Goal: Navigation & Orientation: Find specific page/section

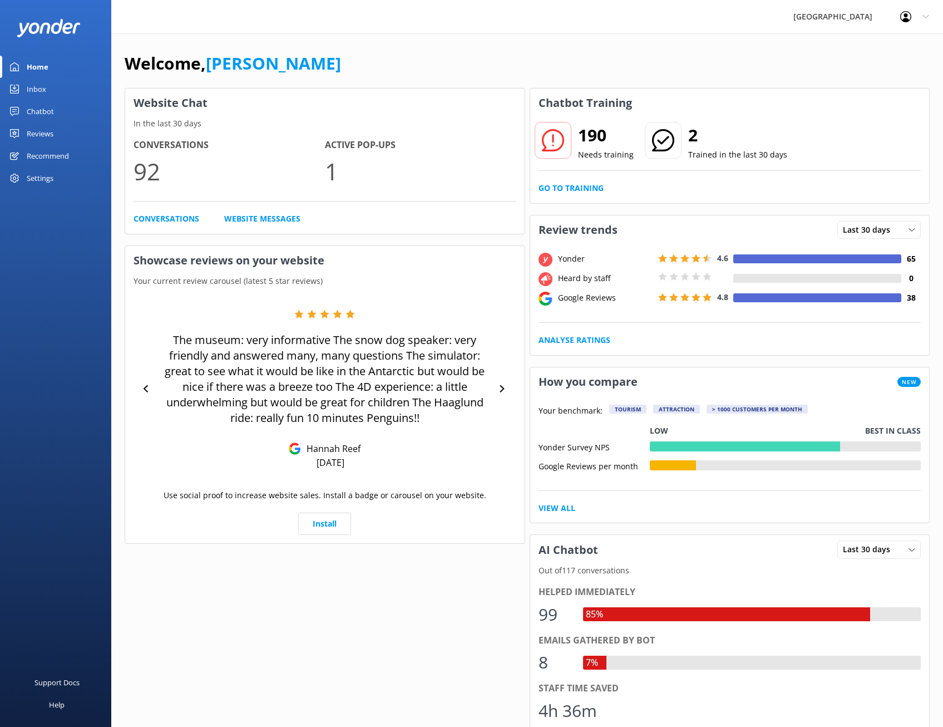
click at [63, 129] on link "Reviews" at bounding box center [55, 133] width 111 height 22
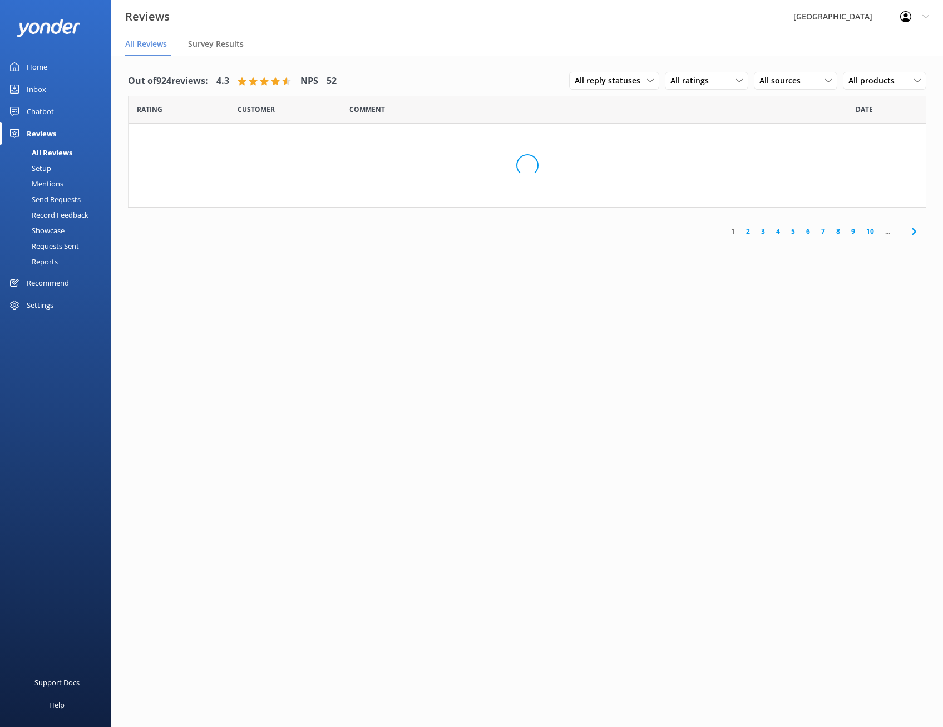
click at [58, 167] on link "Setup" at bounding box center [59, 168] width 105 height 16
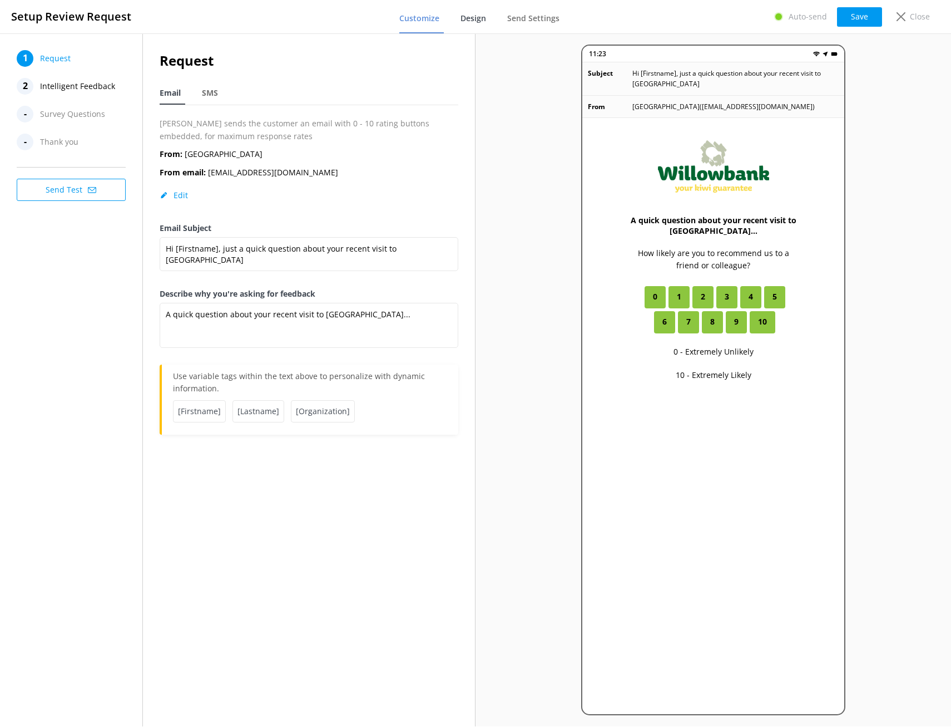
click at [479, 28] on link "Design" at bounding box center [476, 18] width 30 height 29
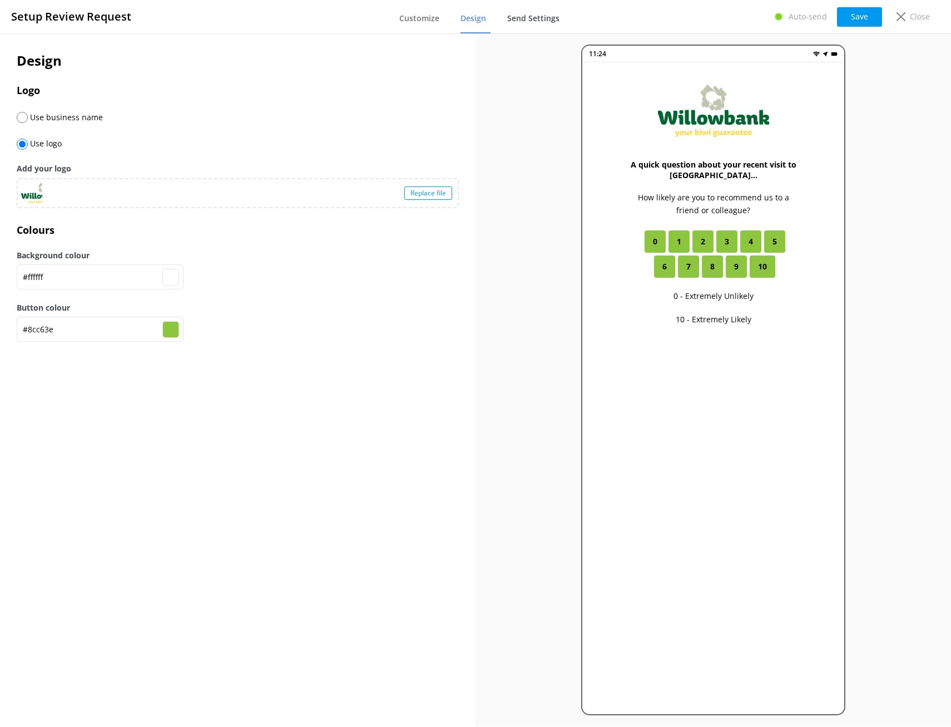
click at [534, 23] on span "Send Settings" at bounding box center [533, 18] width 52 height 11
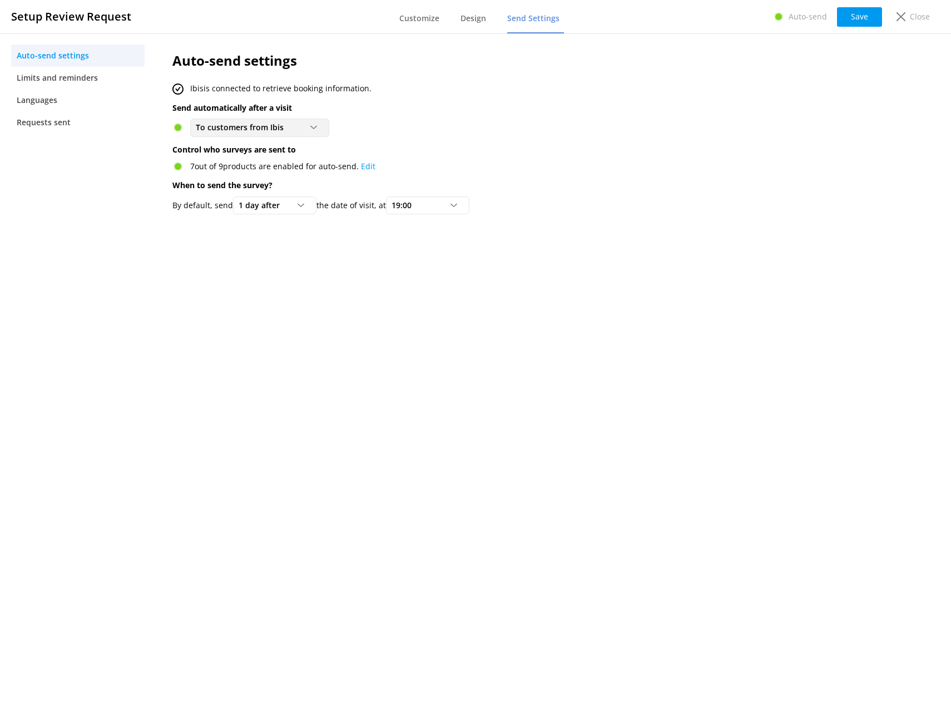
click at [289, 132] on div "To customers from Ibis" at bounding box center [260, 127] width 134 height 12
click at [293, 122] on div "To customers from Ibis" at bounding box center [260, 127] width 134 height 12
click at [908, 19] on div "Close" at bounding box center [911, 16] width 45 height 19
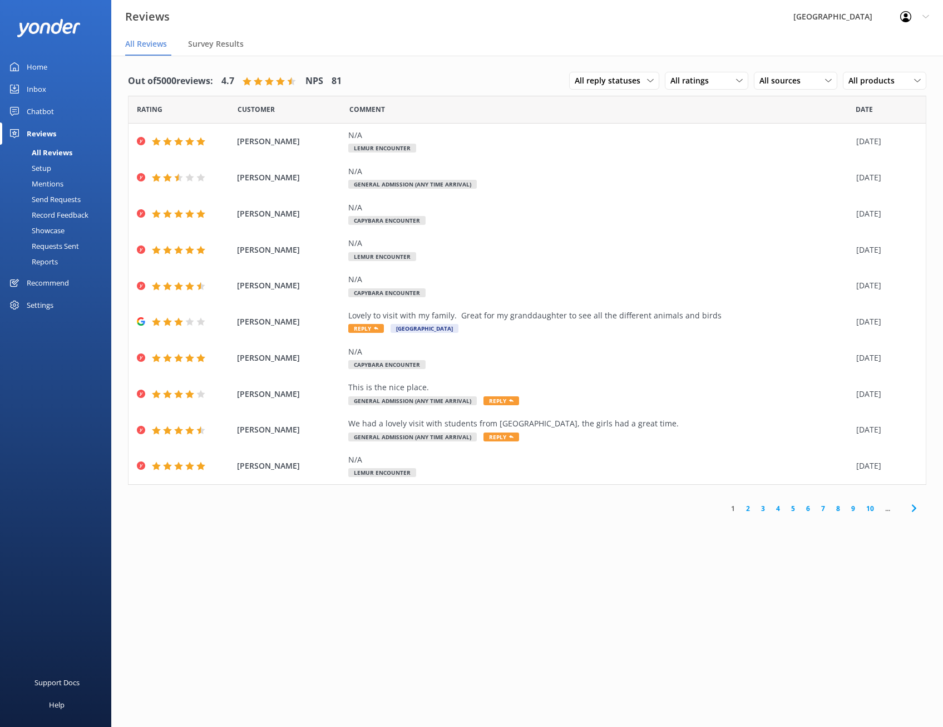
click at [77, 65] on link "Home" at bounding box center [55, 67] width 111 height 22
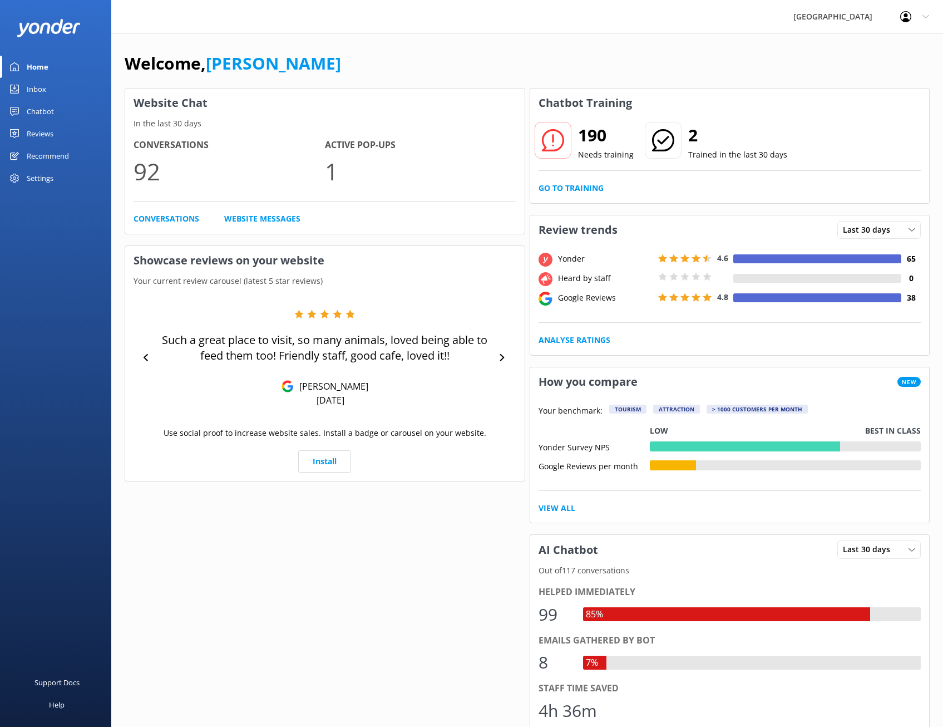
click at [69, 86] on link "Inbox" at bounding box center [55, 89] width 111 height 22
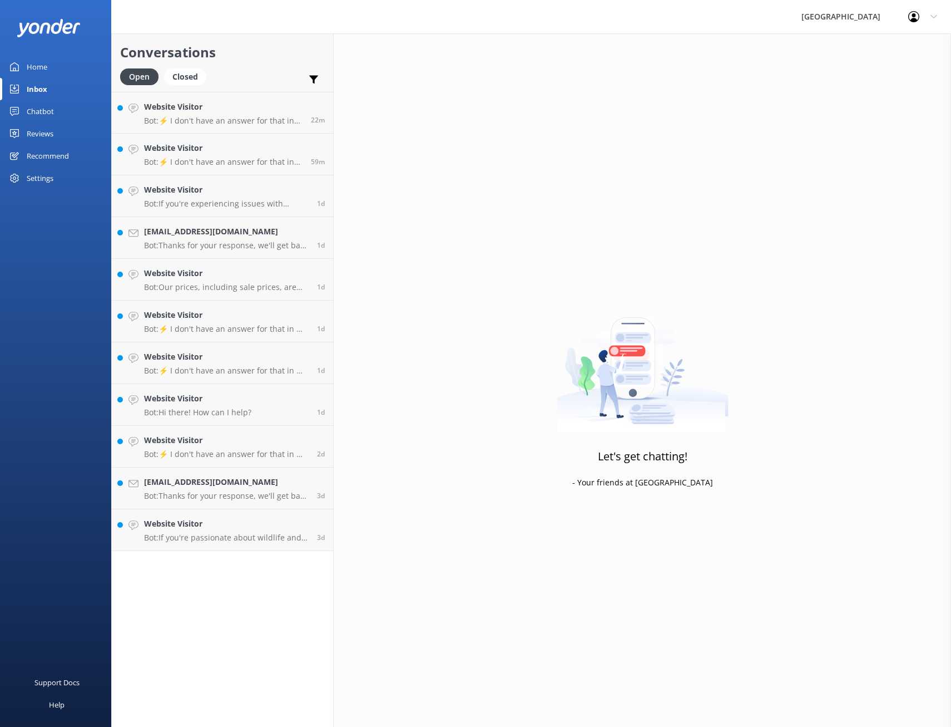
click at [59, 67] on link "Home" at bounding box center [55, 67] width 111 height 22
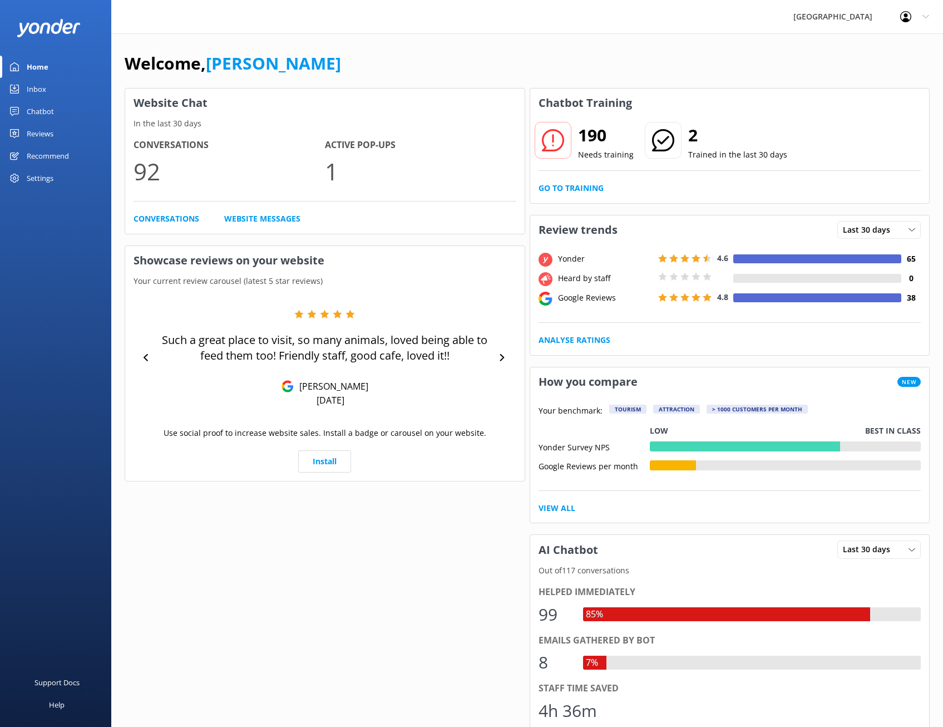
click at [87, 145] on link "Recommend" at bounding box center [55, 156] width 111 height 22
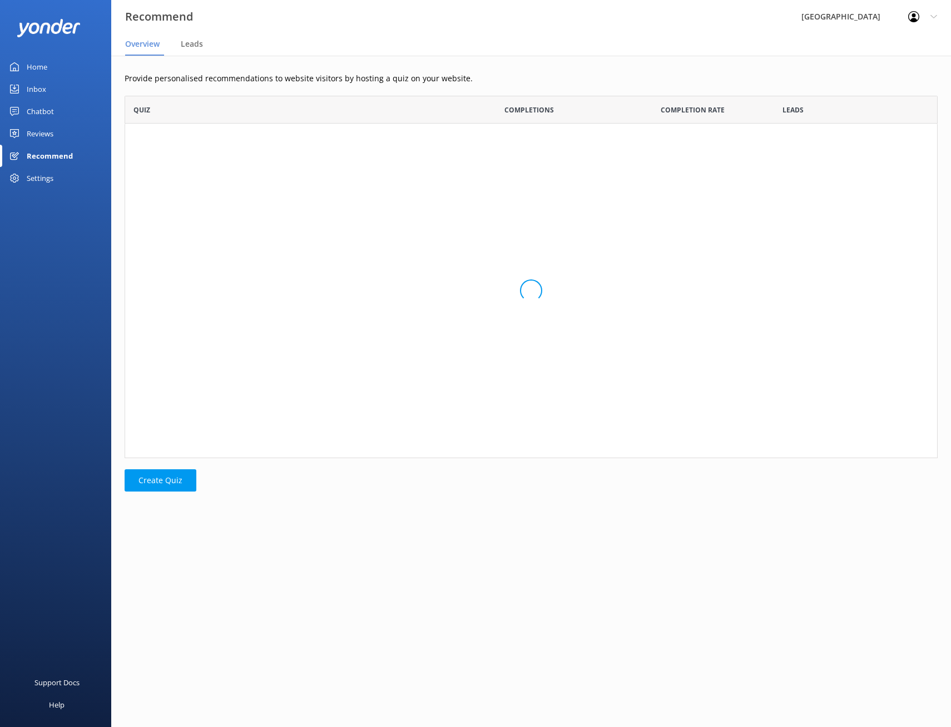
scroll to position [354, 805]
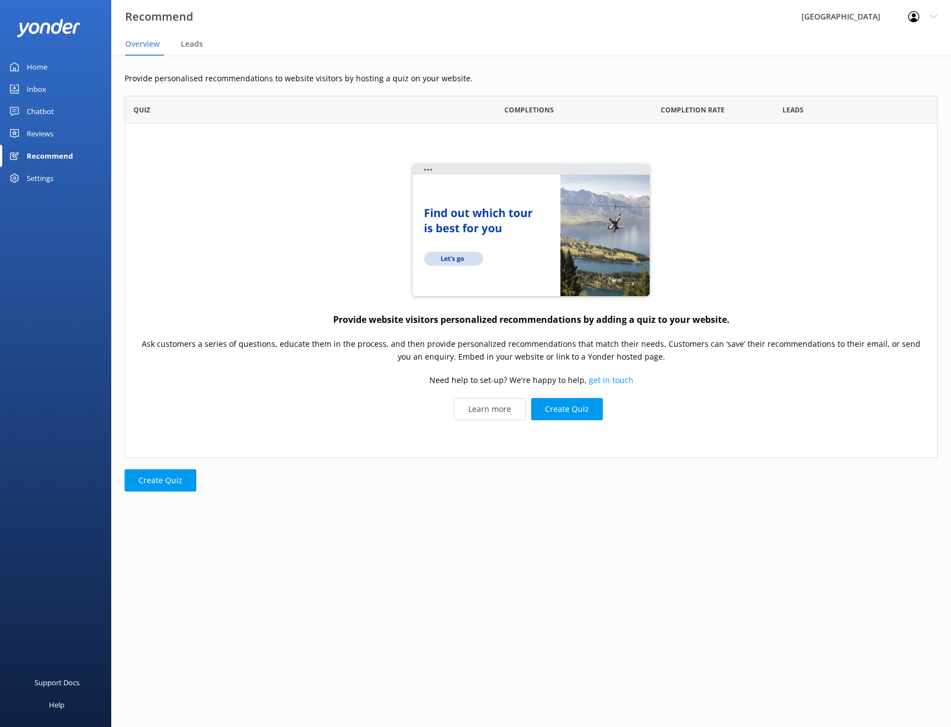
click at [71, 132] on link "Reviews" at bounding box center [55, 133] width 111 height 22
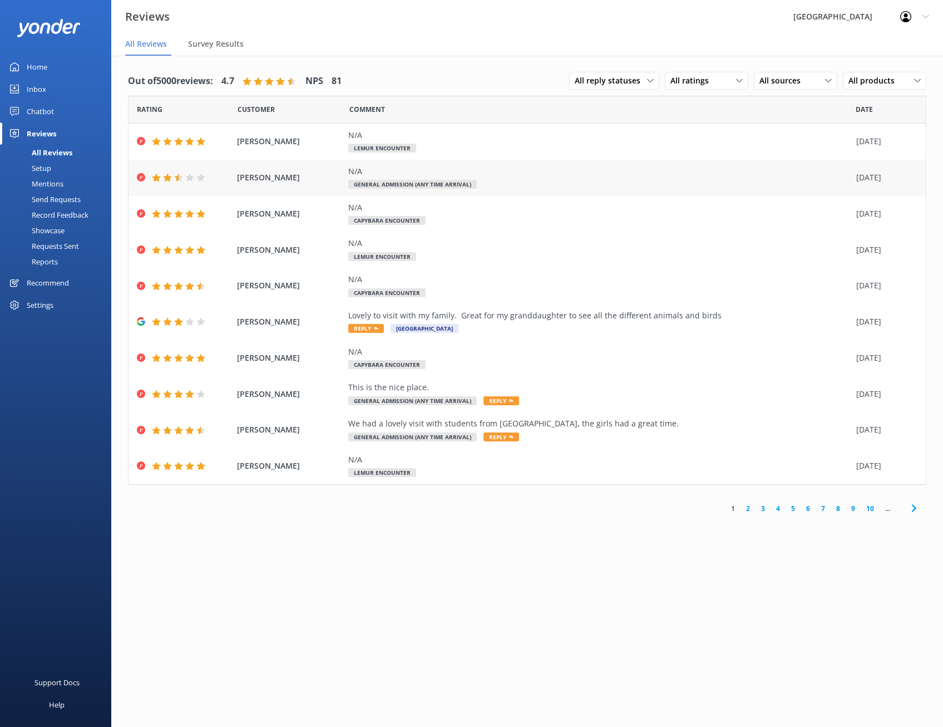
click at [518, 185] on div "N/A General Admission (Any Time Arrival)" at bounding box center [599, 177] width 502 height 25
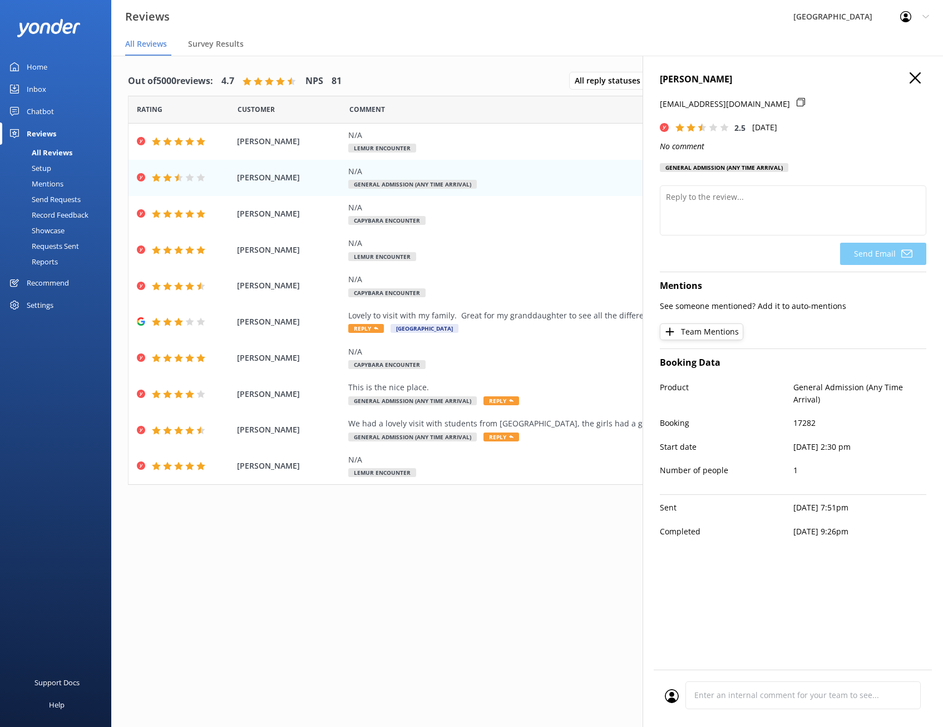
click at [919, 80] on icon "button" at bounding box center [915, 77] width 11 height 11
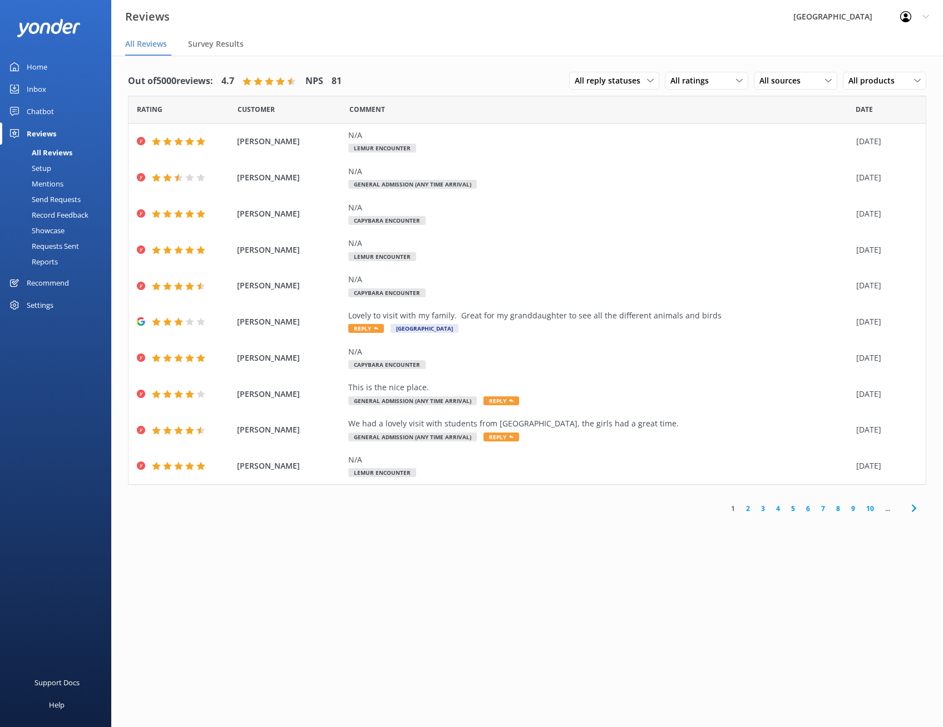
click at [81, 107] on link "Chatbot" at bounding box center [55, 111] width 111 height 22
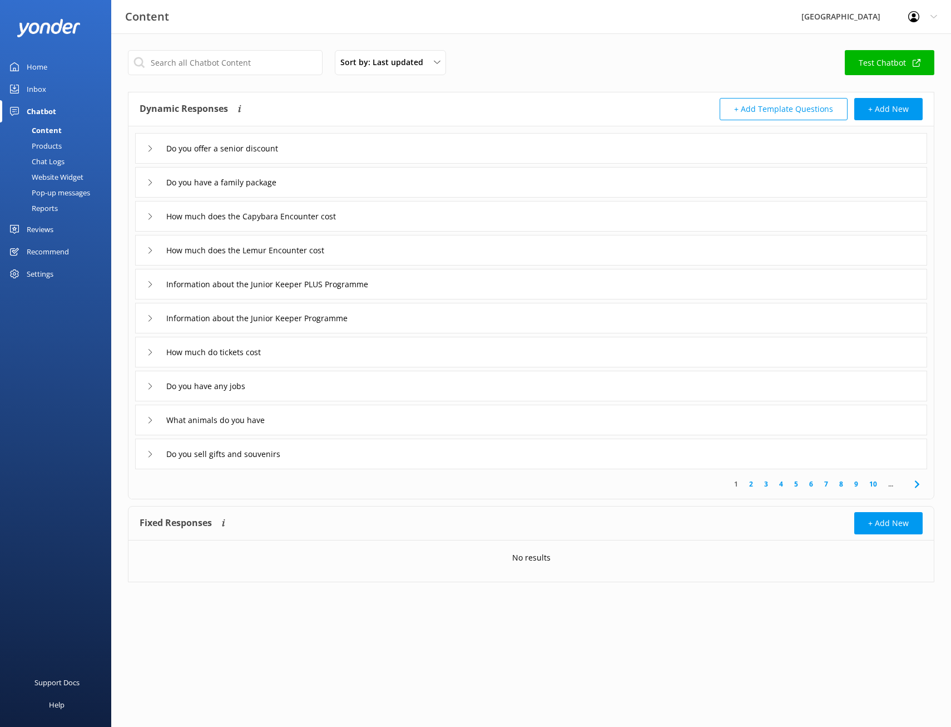
click at [68, 181] on div "Website Widget" at bounding box center [45, 177] width 77 height 16
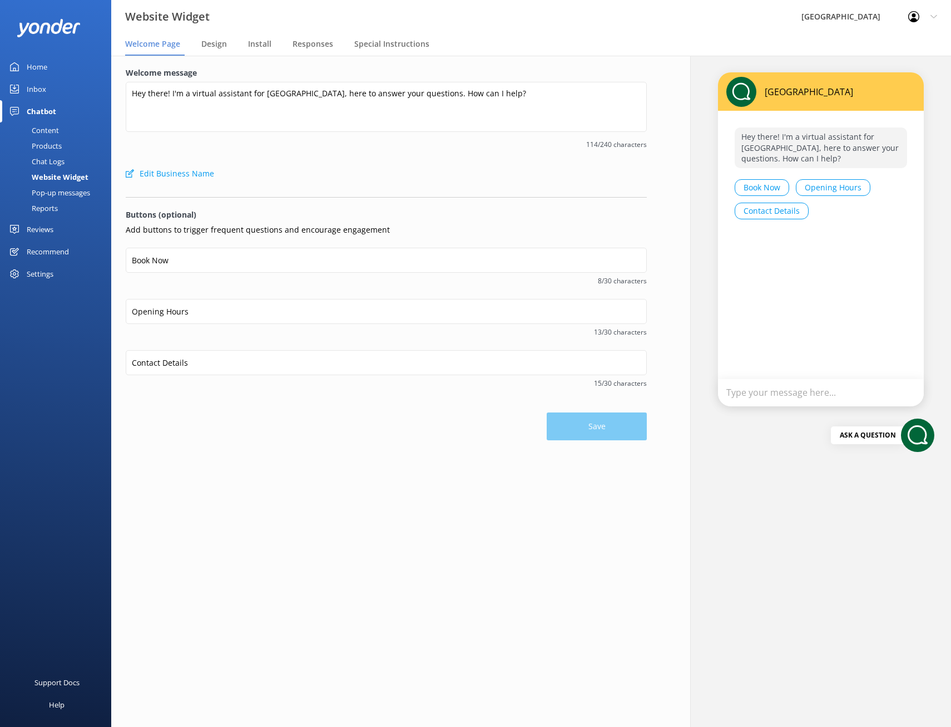
click at [67, 194] on div "Pop-up messages" at bounding box center [48, 193] width 83 height 16
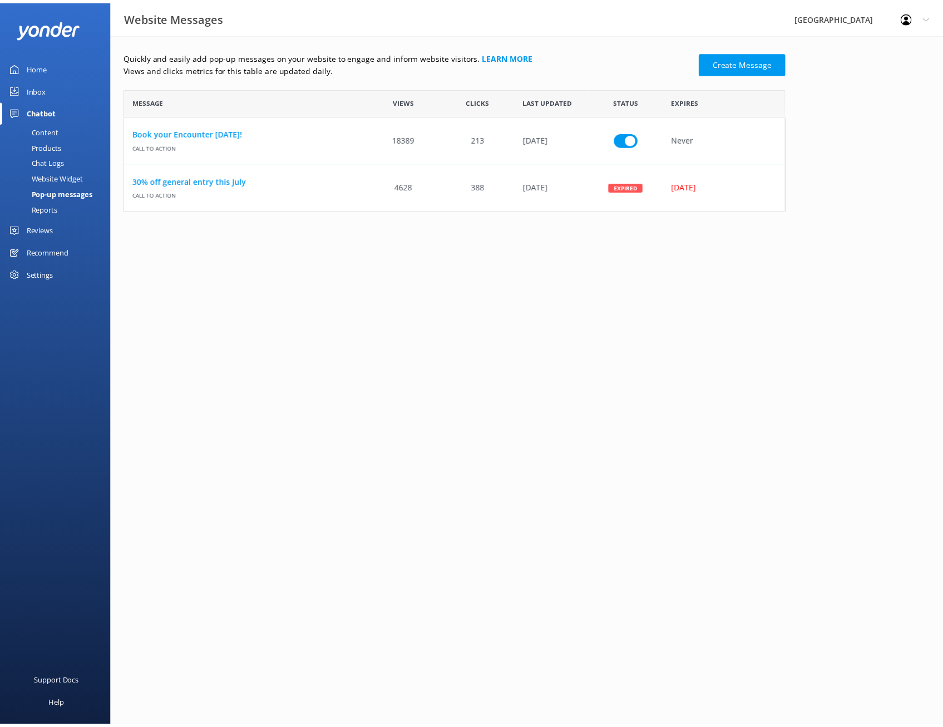
scroll to position [115, 659]
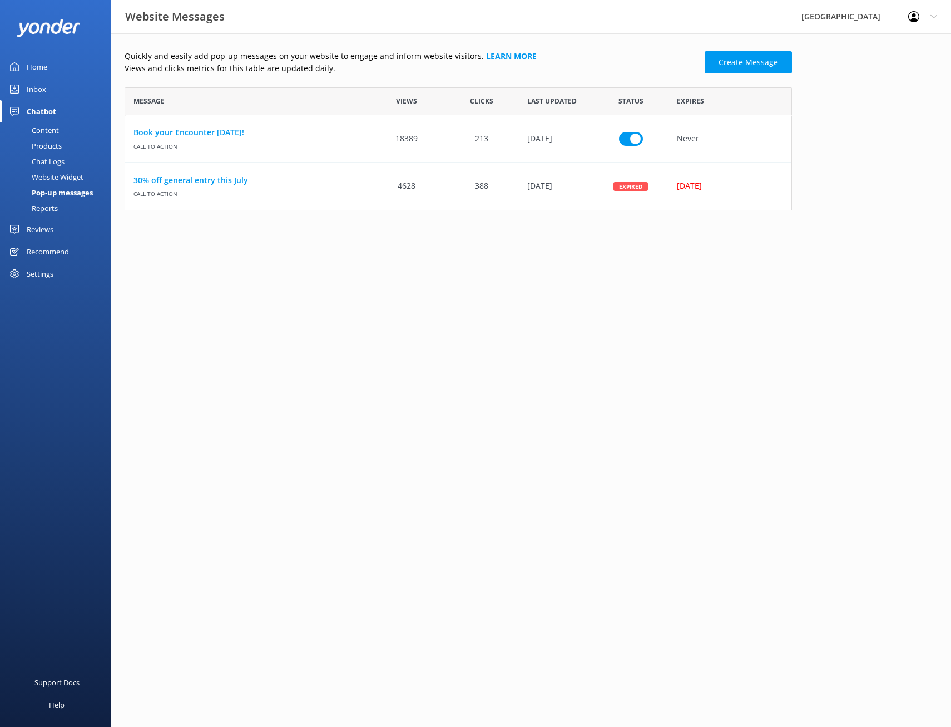
click at [57, 86] on link "Inbox" at bounding box center [55, 89] width 111 height 22
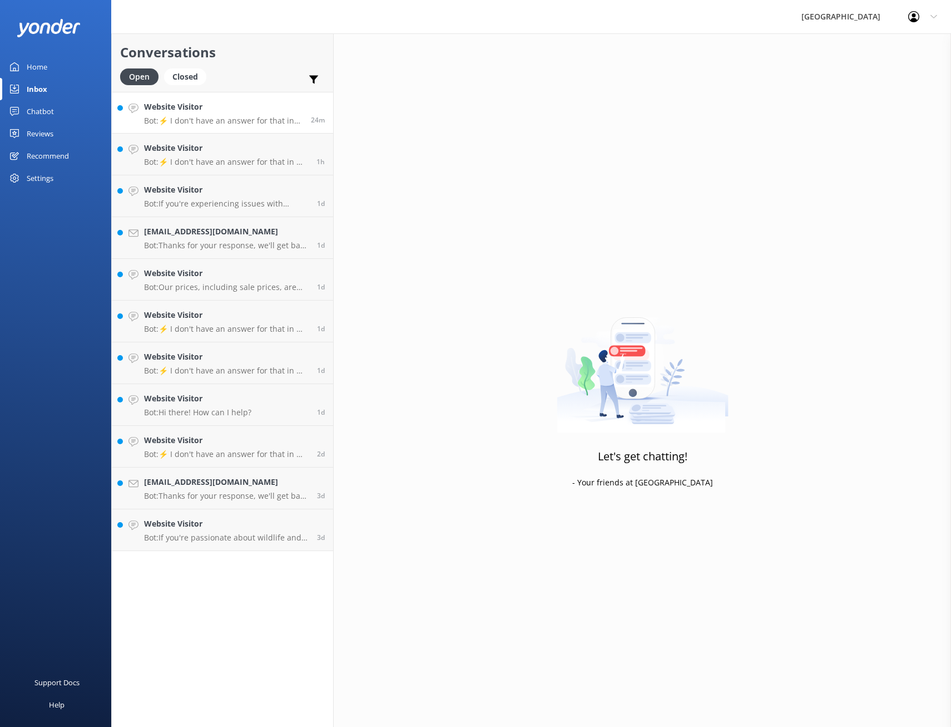
click at [210, 114] on div "Website Visitor Bot: ⚡ I don't have an answer for that in my knowledge base. Pl…" at bounding box center [223, 113] width 159 height 24
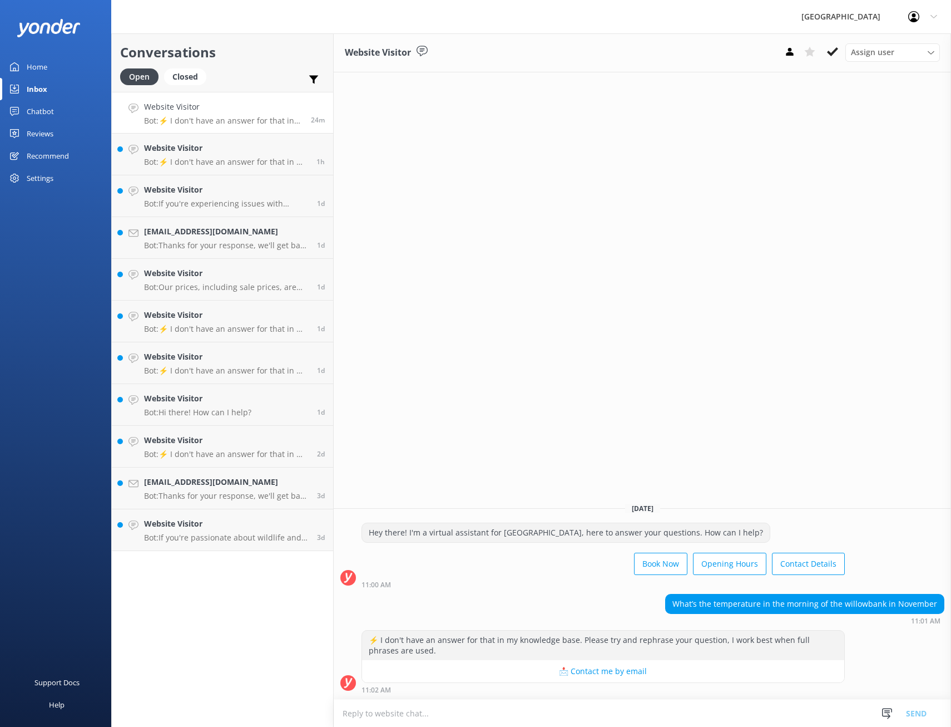
click at [38, 65] on div "Home" at bounding box center [37, 67] width 21 height 22
